Goal: Task Accomplishment & Management: Complete application form

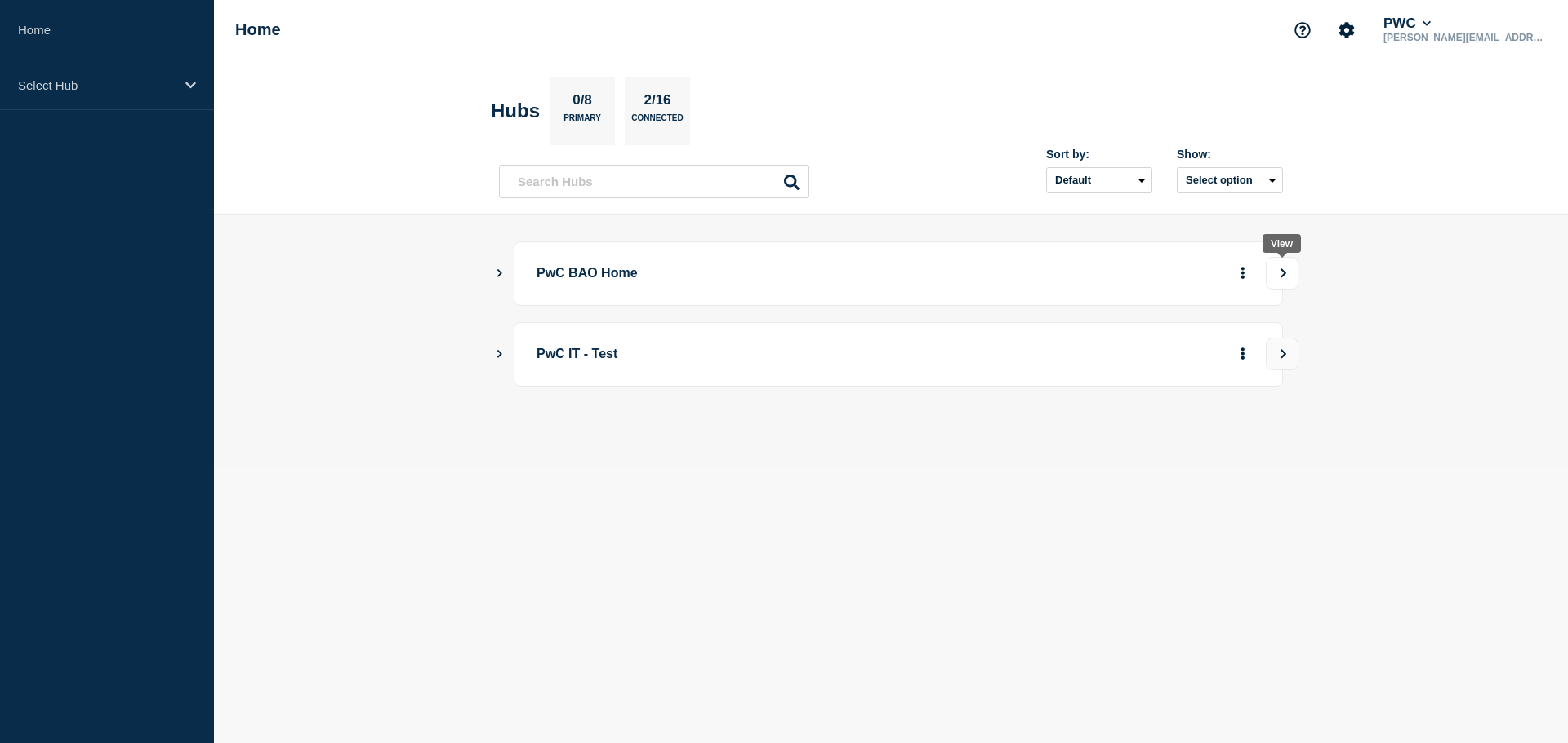
click at [1279, 274] on icon "View" at bounding box center [1283, 273] width 10 height 9
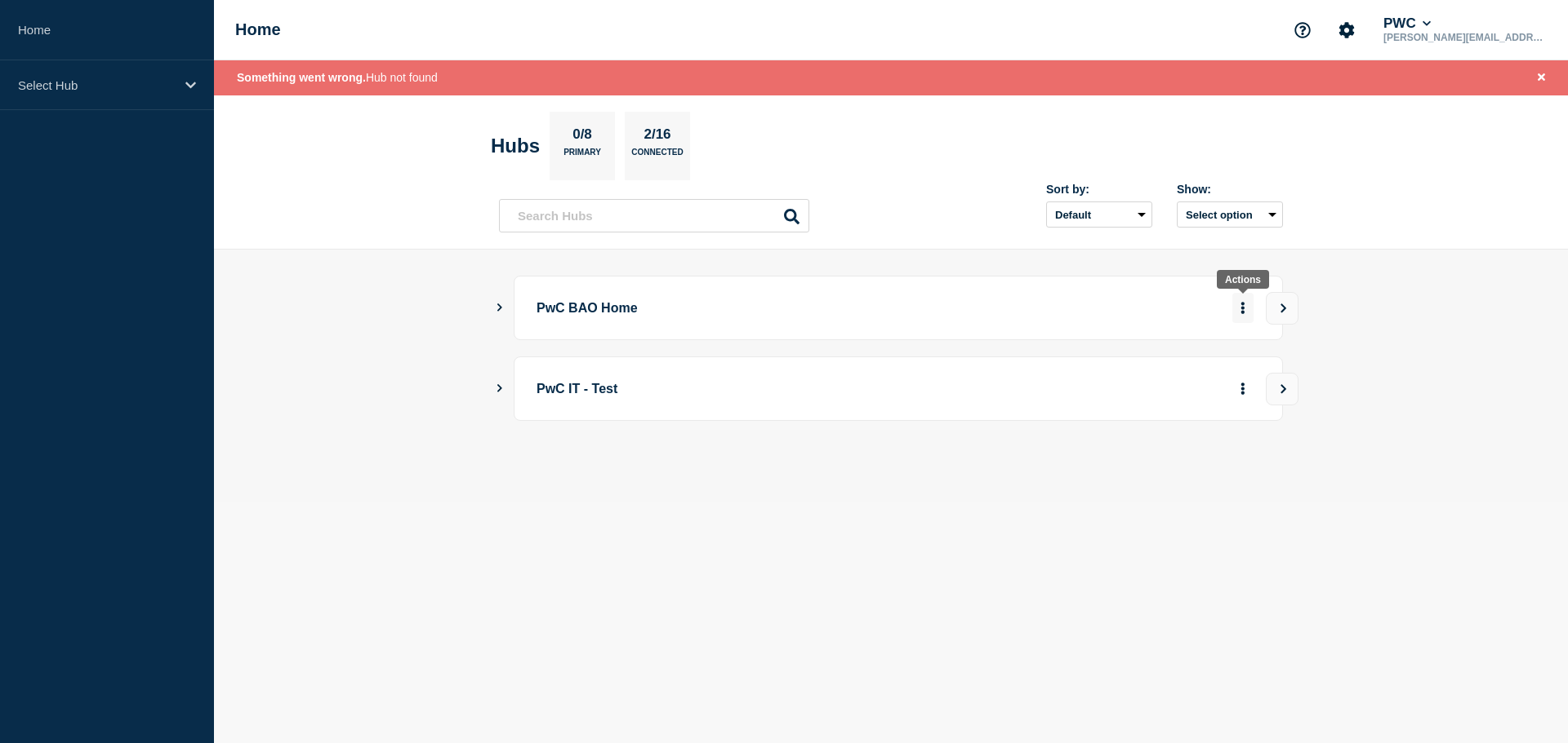
click at [1242, 312] on icon "More actions" at bounding box center [1242, 308] width 3 height 12
click at [496, 305] on icon "Show Connected Hubs" at bounding box center [499, 307] width 10 height 8
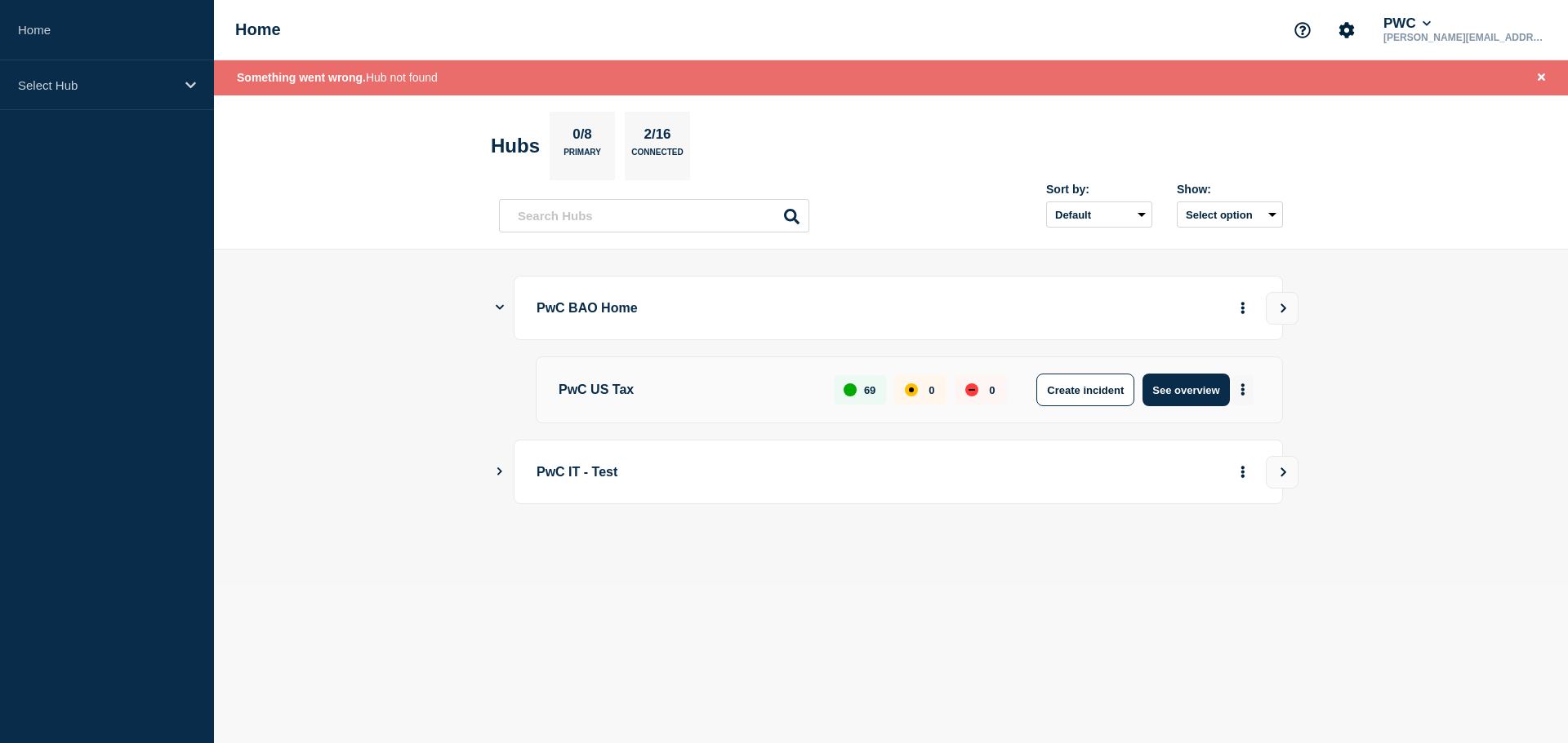
click at [1242, 384] on icon "More actions" at bounding box center [1242, 390] width 3 height 12
click at [1233, 440] on button "Create maintenance" at bounding box center [1236, 439] width 111 height 14
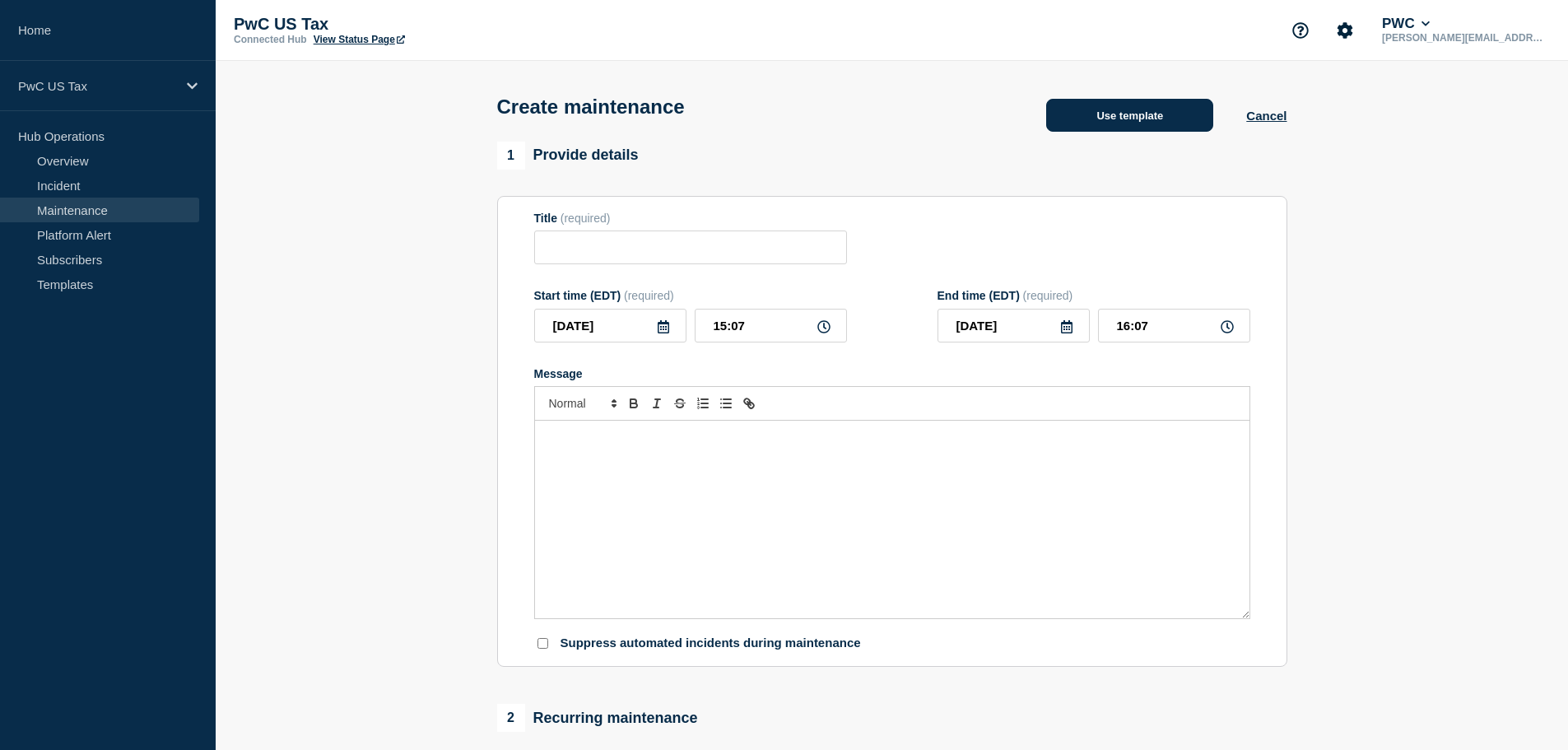
click at [1141, 109] on button "Use template" at bounding box center [1130, 115] width 167 height 33
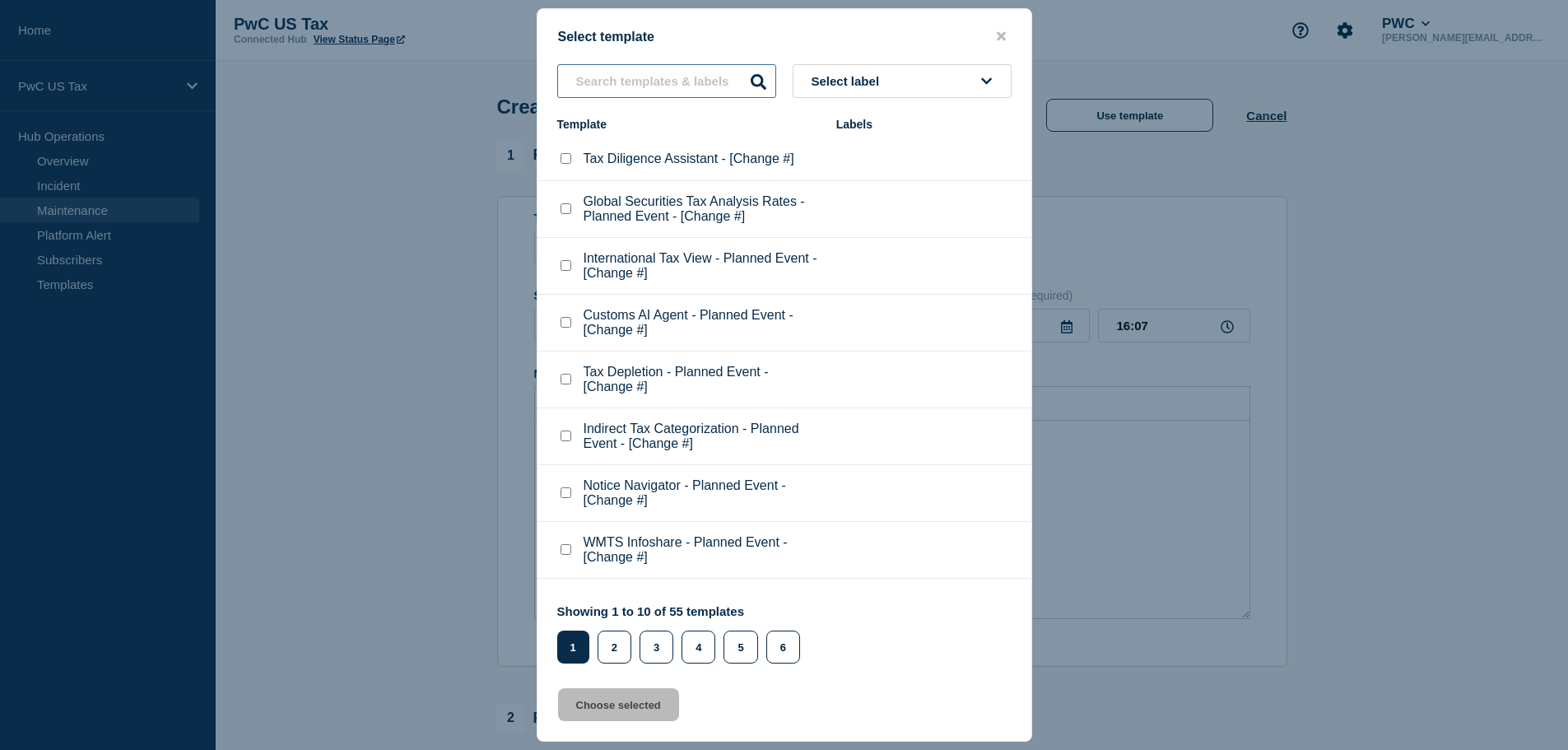
click at [635, 80] on input "text" at bounding box center [667, 81] width 219 height 34
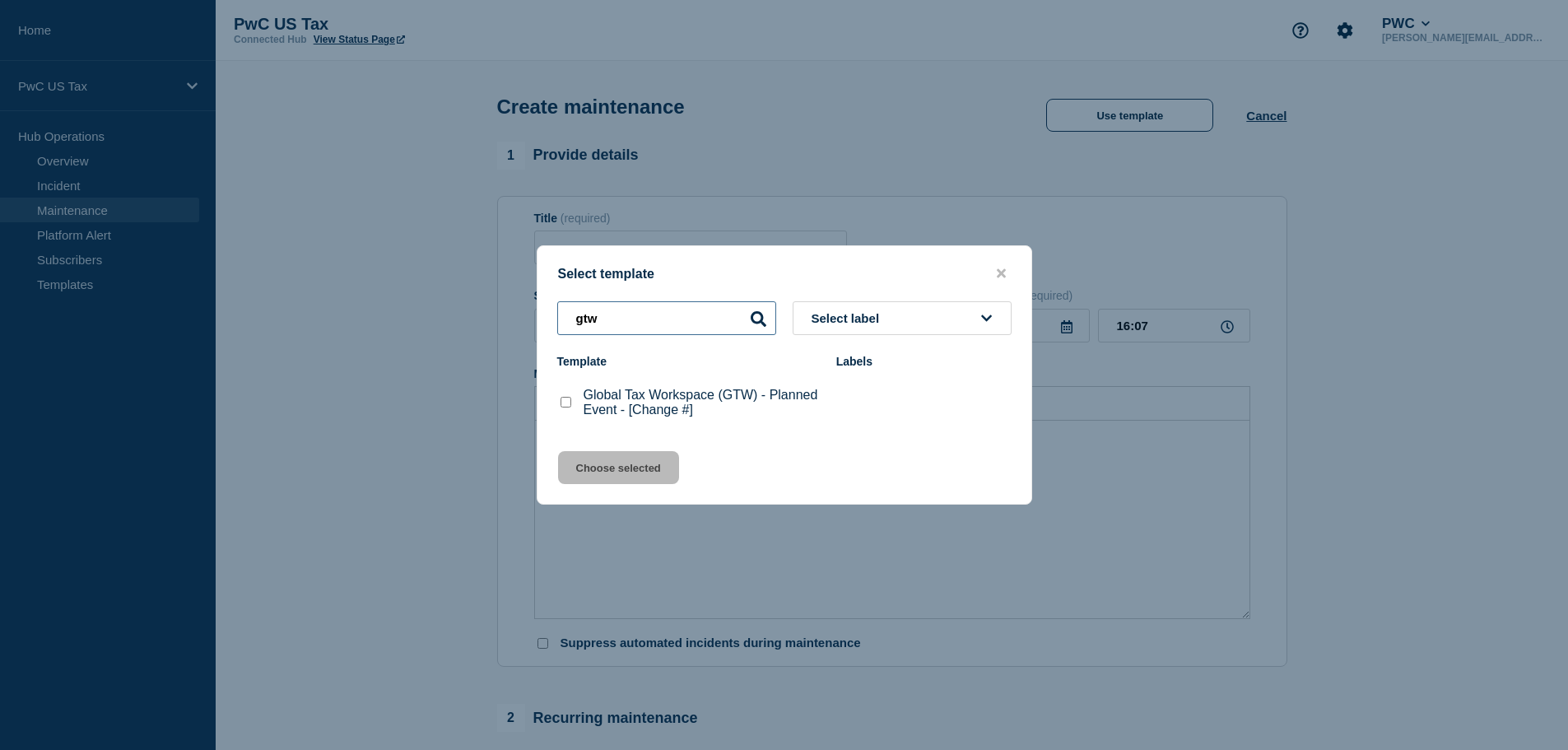
type input "gtw"
click at [563, 402] on checkbox"] "Global Tax Workspace (GTW) - Planned Event - [Change #] checkbox" at bounding box center [566, 402] width 10 height 10
checkbox checkbox"] "true"
click at [604, 467] on button "Choose selected" at bounding box center [618, 468] width 121 height 33
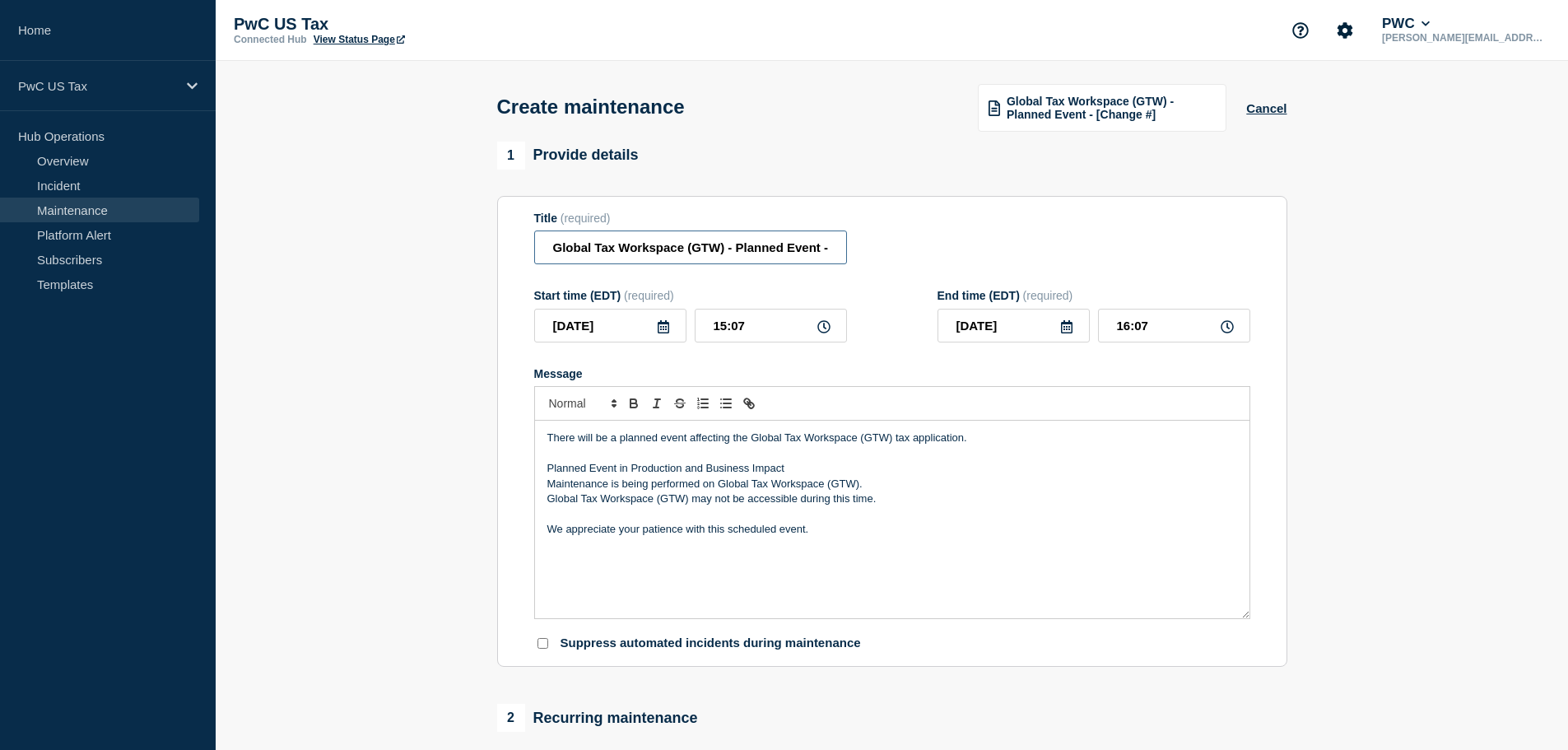
drag, startPoint x: 834, startPoint y: 251, endPoint x: 905, endPoint y: 260, distance: 71.6
click at [905, 260] on div "Title (required) Global Tax Workspace (GTW) - Planned Event - [Change #]" at bounding box center [892, 238] width 717 height 53
click at [838, 244] on input "Global Tax Workspace (GTW) - Planned Event - [Change #]" at bounding box center [690, 247] width 313 height 34
click at [831, 250] on input "Global Tax Workspace (GTW) - Planned Event - [Change #]" at bounding box center [690, 247] width 313 height 34
click at [827, 253] on input "Global Tax Workspace (GTW) - Planned Event - [Change #]" at bounding box center [690, 247] width 313 height 34
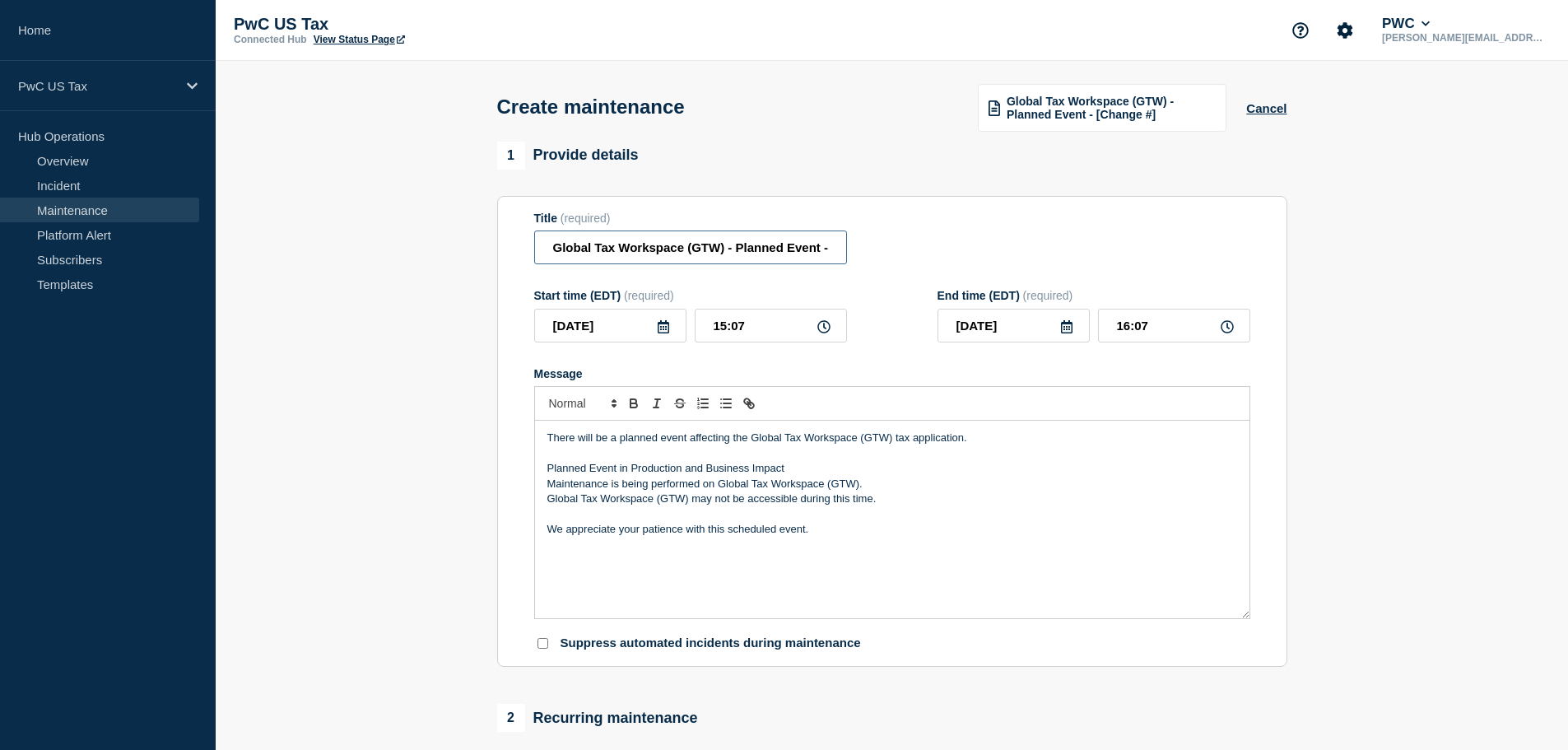
click at [827, 253] on input "Global Tax Workspace (GTW) - Planned Event - [Change #]" at bounding box center [690, 247] width 313 height 34
drag, startPoint x: 795, startPoint y: 252, endPoint x: 878, endPoint y: 262, distance: 83.6
click at [878, 262] on div "Title (required) Global Tax Workspace (GTW) - Planned Event - [Change #]" at bounding box center [892, 238] width 717 height 53
click at [833, 251] on input "Global Tax Workspace (GTW) - Planned Event - [Change #]" at bounding box center [690, 247] width 313 height 34
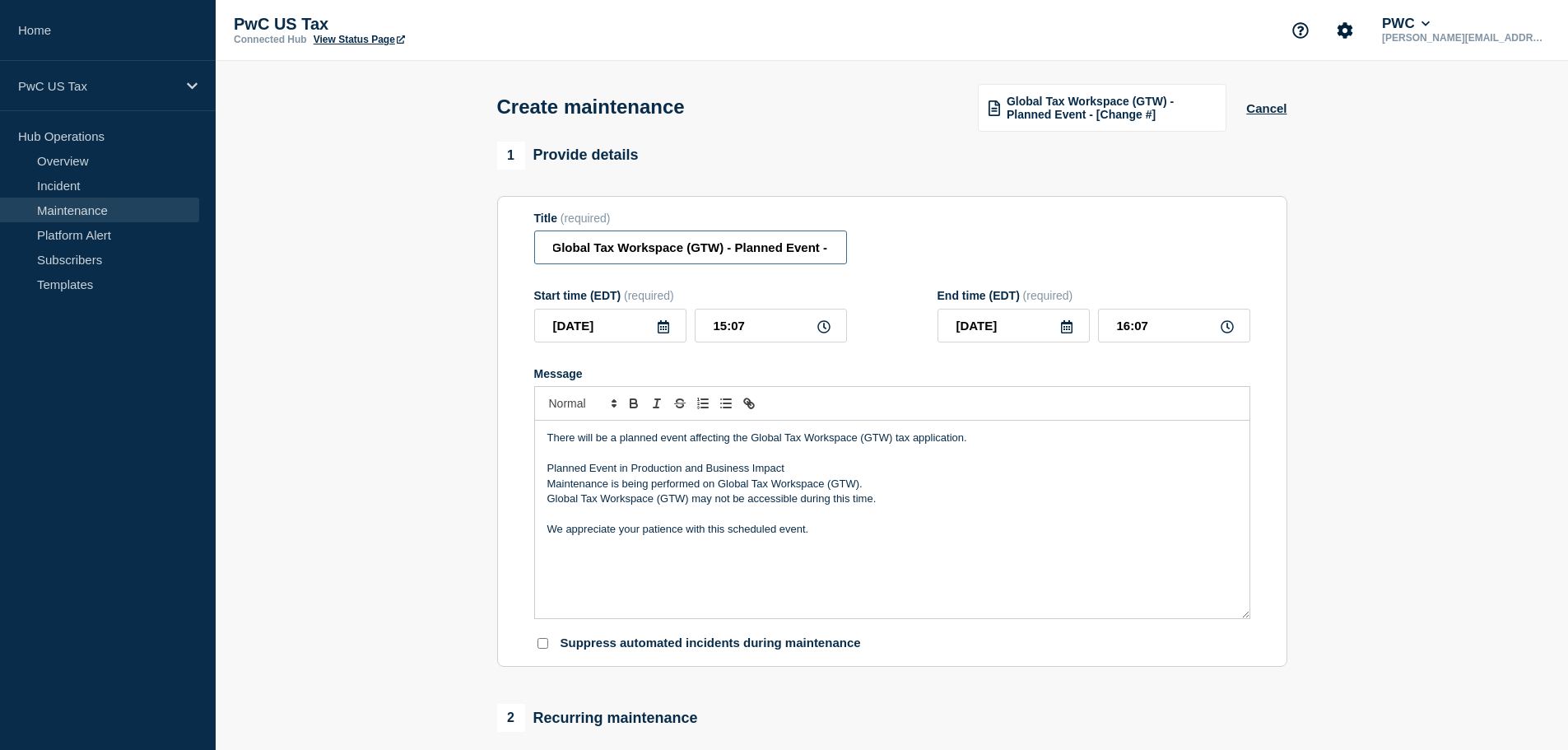
scroll to position [0, 0]
drag, startPoint x: 836, startPoint y: 250, endPoint x: 901, endPoint y: 252, distance: 65.0
click at [836, 250] on input "Global Tax Workspace (GTW) - Planned Event -" at bounding box center [690, 247] width 313 height 34
click at [828, 251] on input "Global Tax Workspace (GTW) - Planned Event -" at bounding box center [690, 247] width 313 height 34
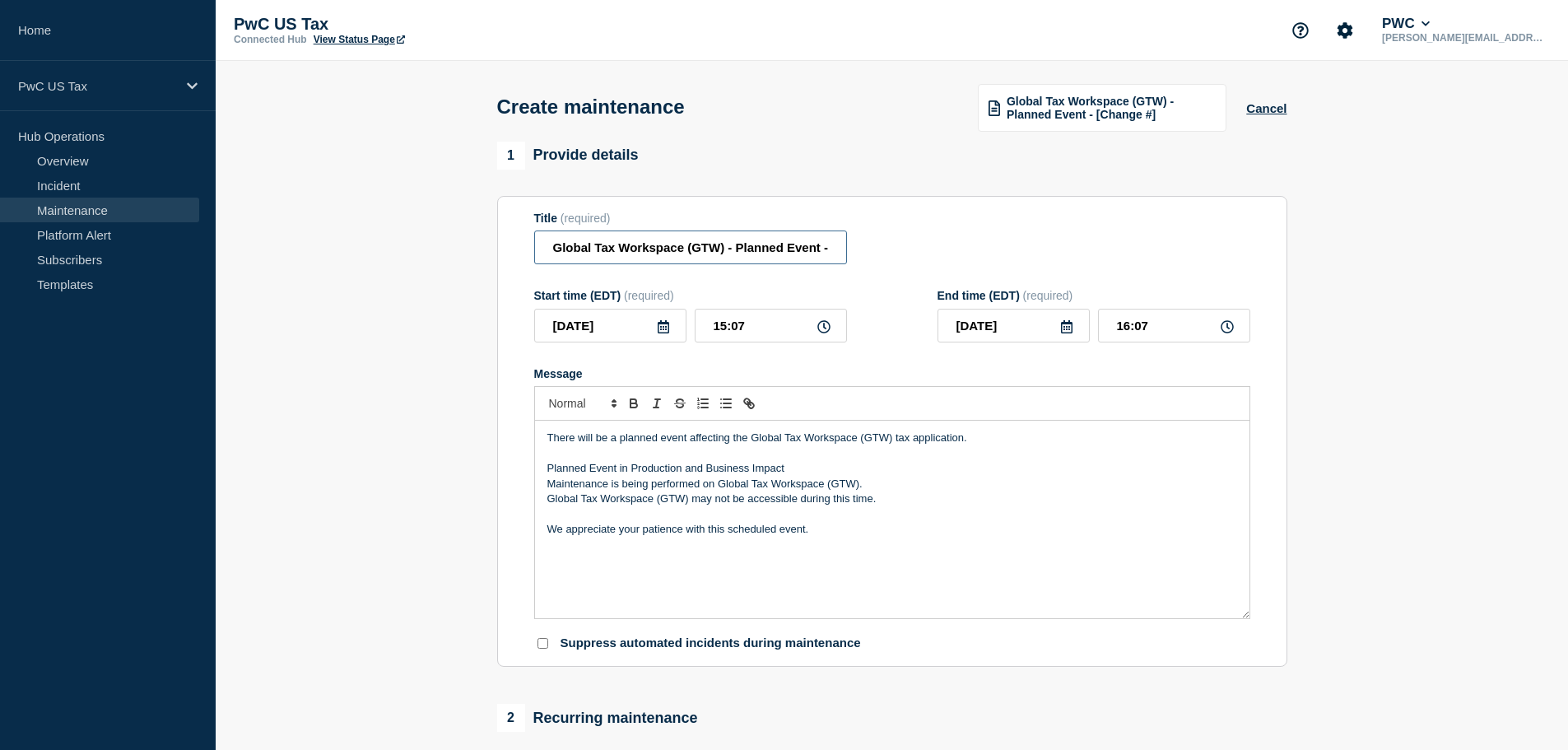
click at [828, 251] on input "Global Tax Workspace (GTW) - Planned Event -" at bounding box center [690, 247] width 313 height 34
paste input "CHG1547918"
type input "Global Tax Workspace (GTW) - Planned Event - CHG1547918"
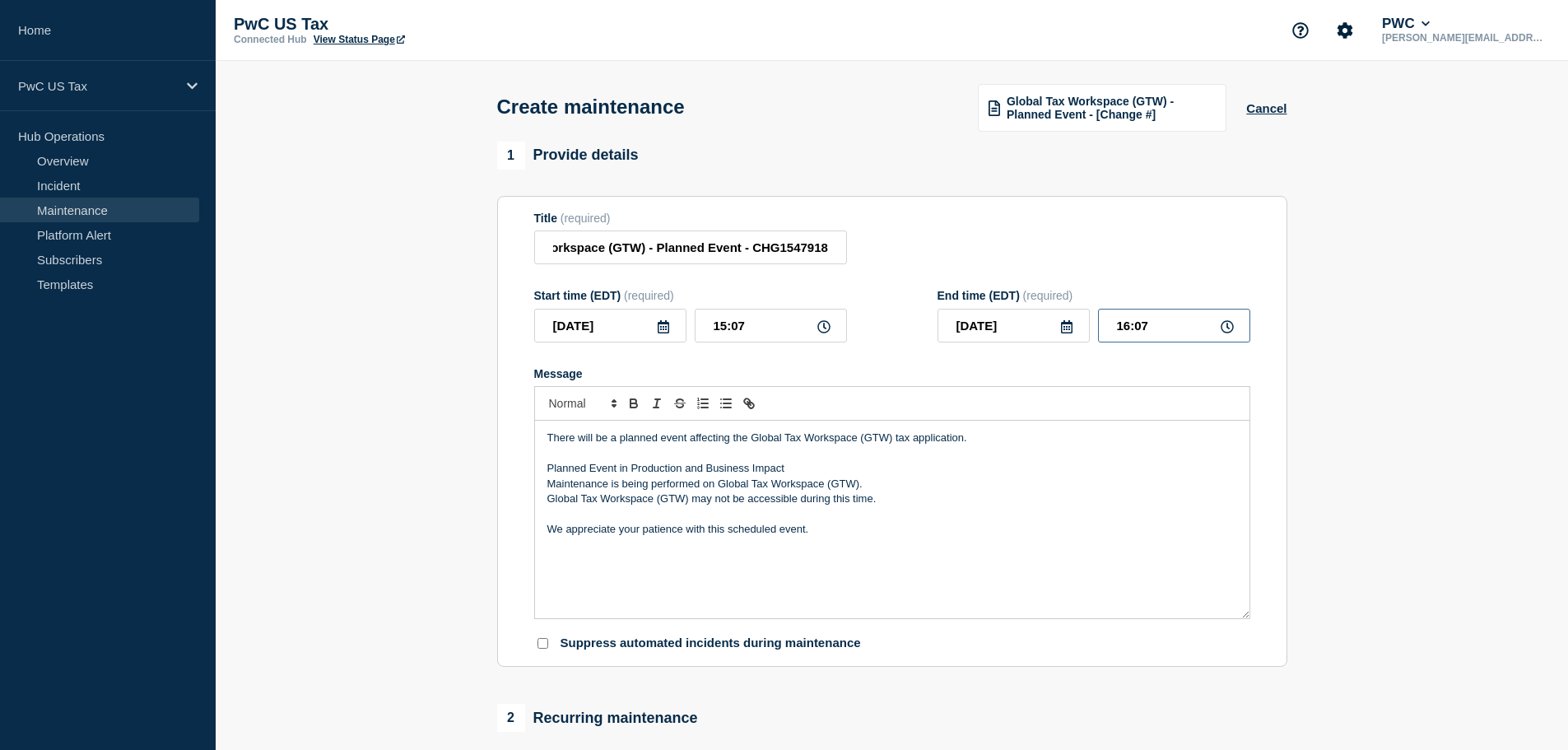
scroll to position [0, 0]
click at [1128, 326] on input "16:07" at bounding box center [1174, 326] width 152 height 34
type input "20:00"
click at [1309, 309] on section "1 Provide details Title (required) Global Tax Workspace (GTW) - Planned Event -…" at bounding box center [892, 757] width 1353 height 1230
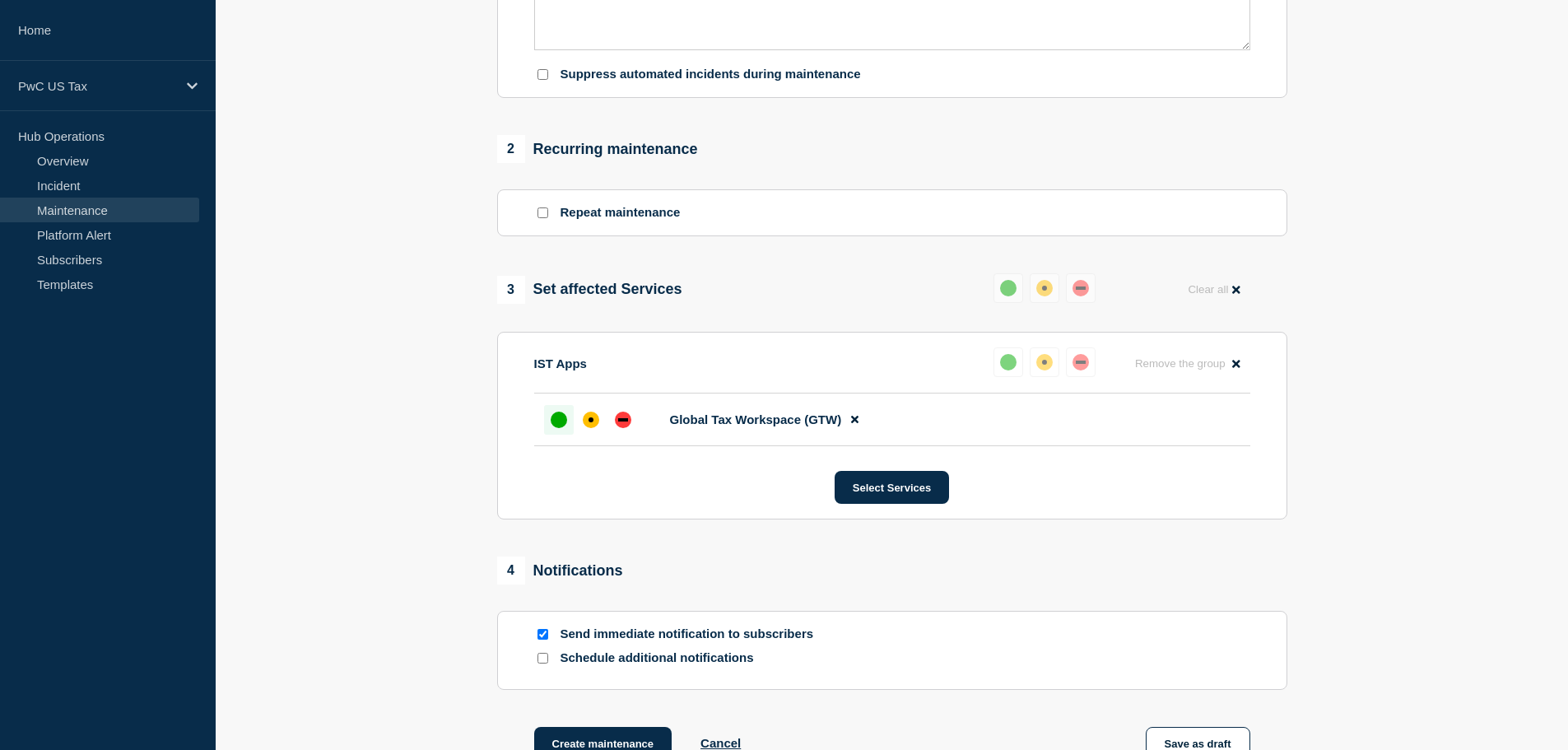
scroll to position [577, 0]
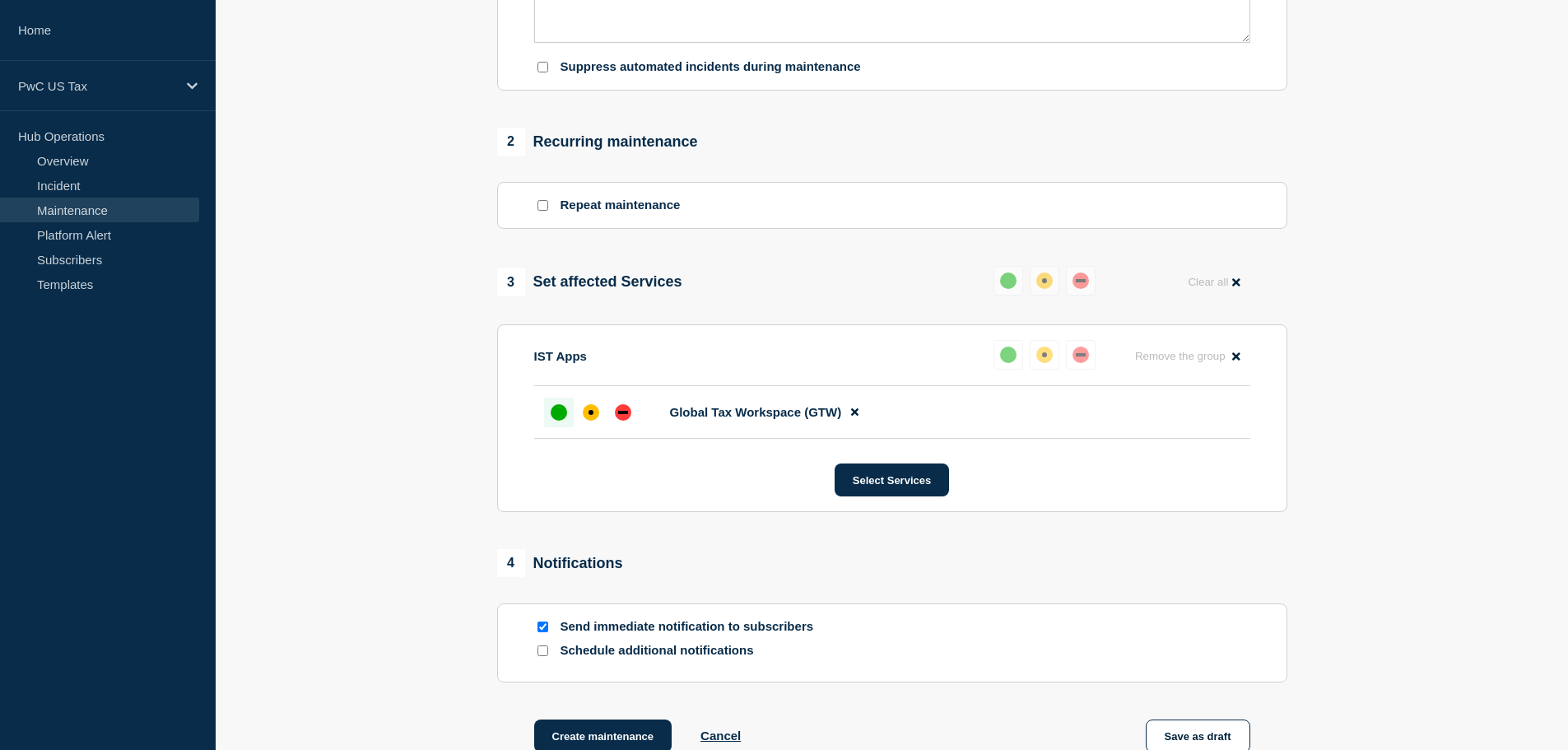
click at [539, 631] on input "Send immediate notification to subscribers" at bounding box center [542, 627] width 10 height 10
checkbox input "false"
click at [590, 735] on button "Create maintenance" at bounding box center [603, 736] width 138 height 33
